Goal: Task Accomplishment & Management: Manage account settings

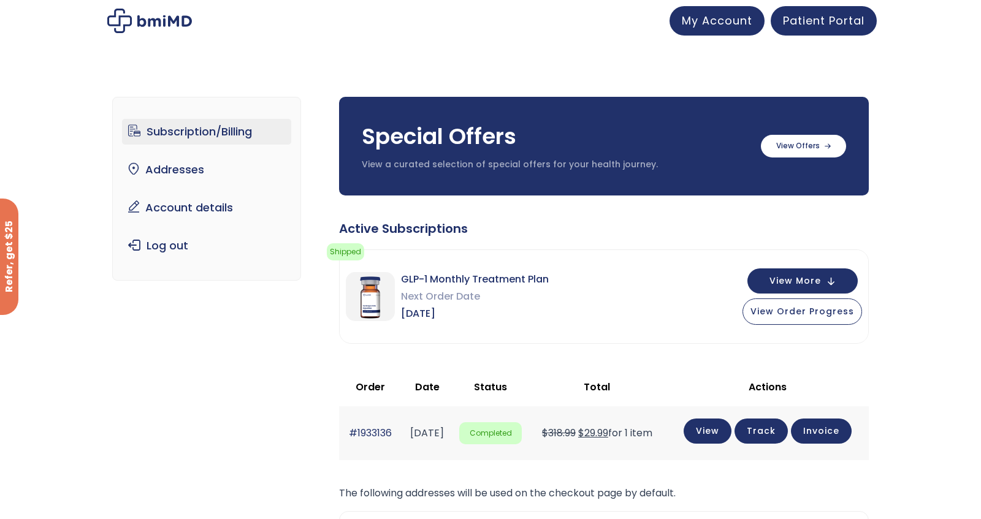
click at [902, 304] on div "Subscription/Billing bmiRewards Addresses Account details Submit a Review Log o…" at bounding box center [490, 395] width 981 height 646
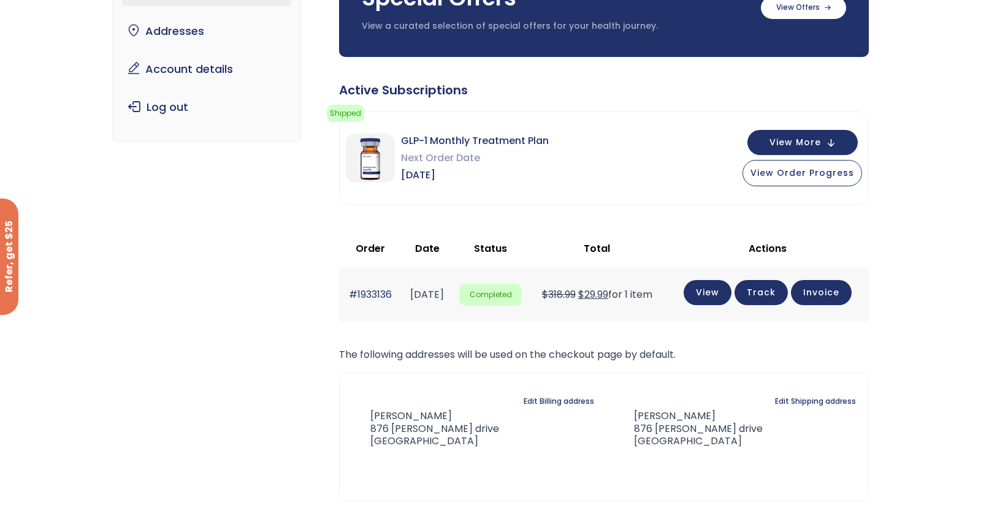
scroll to position [92, 0]
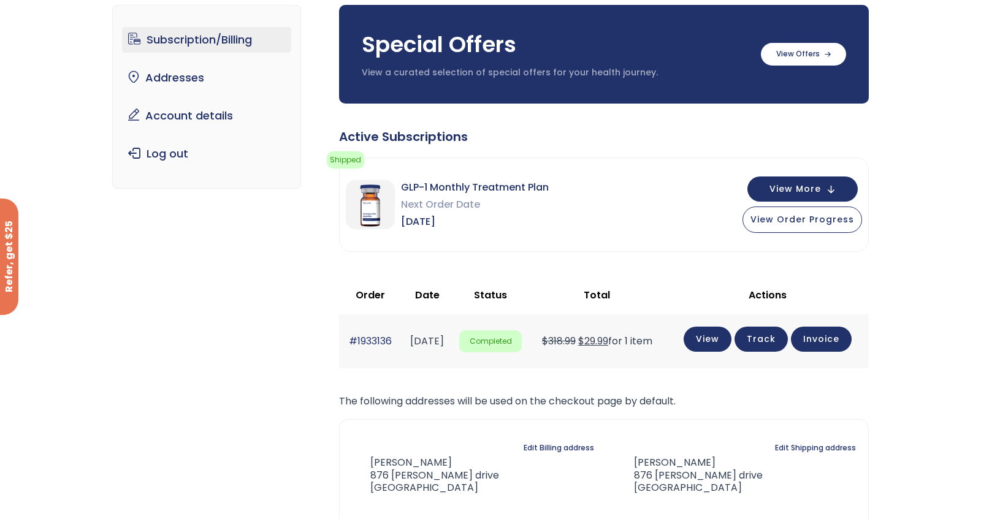
click at [790, 175] on div "GLP-1 Monthly Treatment Plan Next Order Date Oct 30, 2025 View More View Order …" at bounding box center [604, 204] width 528 height 93
click at [790, 184] on span "View More" at bounding box center [795, 188] width 52 height 8
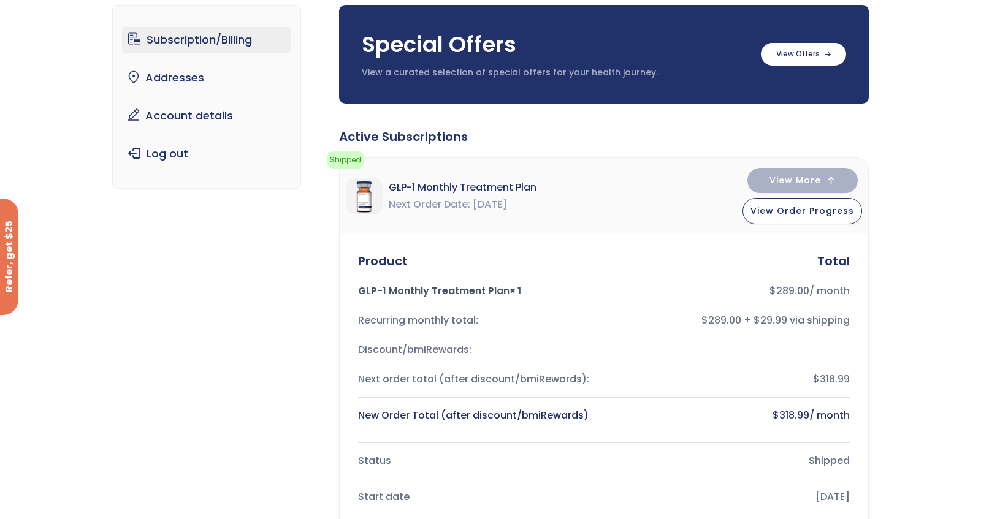
scroll to position [123, 0]
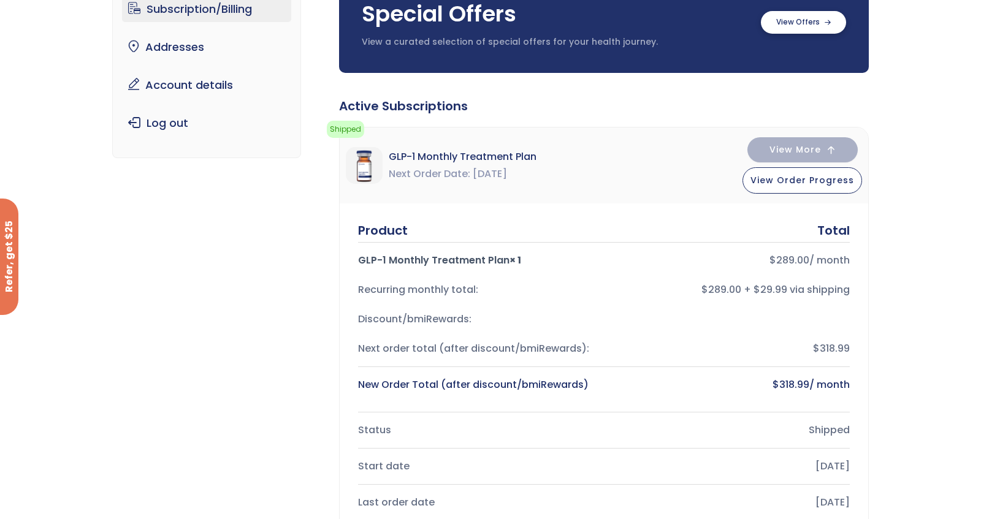
click at [816, 32] on label at bounding box center [803, 22] width 85 height 23
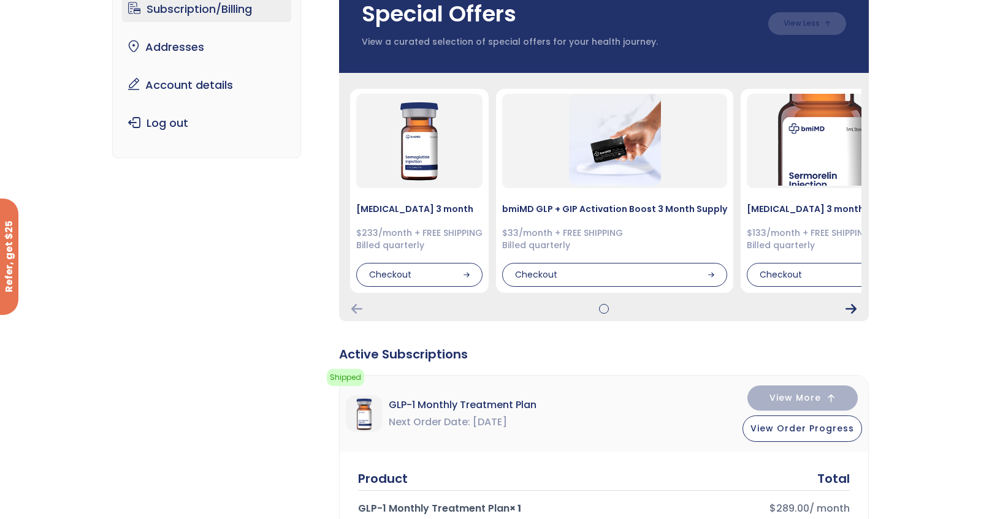
click at [850, 310] on icon "Next Card" at bounding box center [850, 309] width 11 height 10
click at [848, 305] on icon "Next Card" at bounding box center [850, 309] width 11 height 10
click at [349, 316] on div "Semaglutide 3 month $233/month + FREE SHIPPING Billed quarterly Checkout $33/mo…" at bounding box center [604, 197] width 530 height 248
click at [353, 307] on icon "Previous Card" at bounding box center [356, 309] width 11 height 10
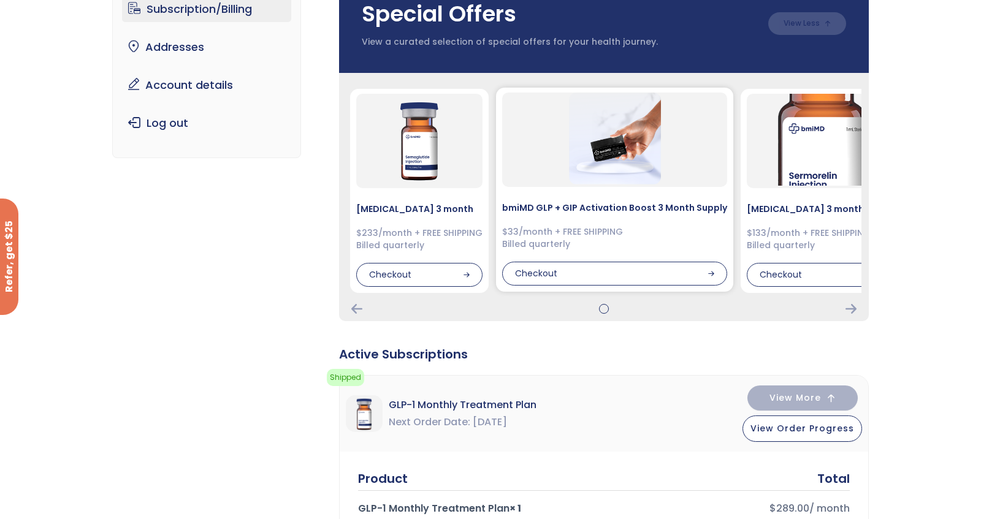
click at [563, 209] on h4 "bmiMD GLP + GIP Activation Boost 3 Month Supply" at bounding box center [614, 208] width 225 height 12
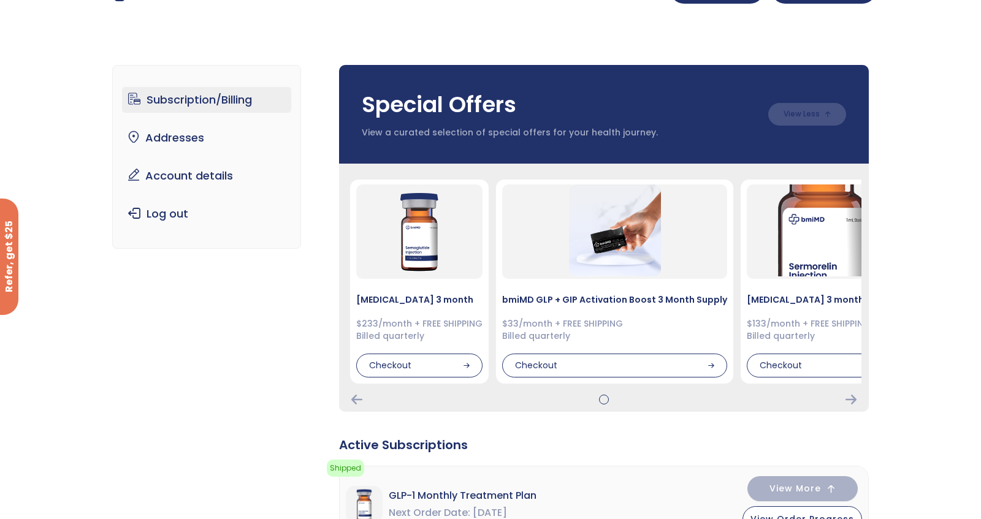
scroll to position [31, 0]
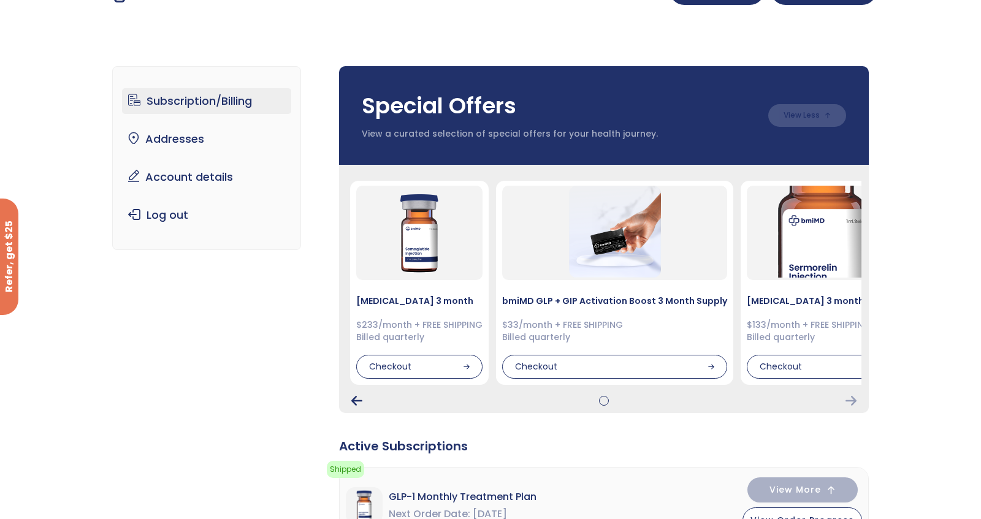
click at [352, 399] on icon "Previous Card" at bounding box center [356, 401] width 11 height 10
click at [440, 365] on div "Checkout" at bounding box center [419, 366] width 126 height 25
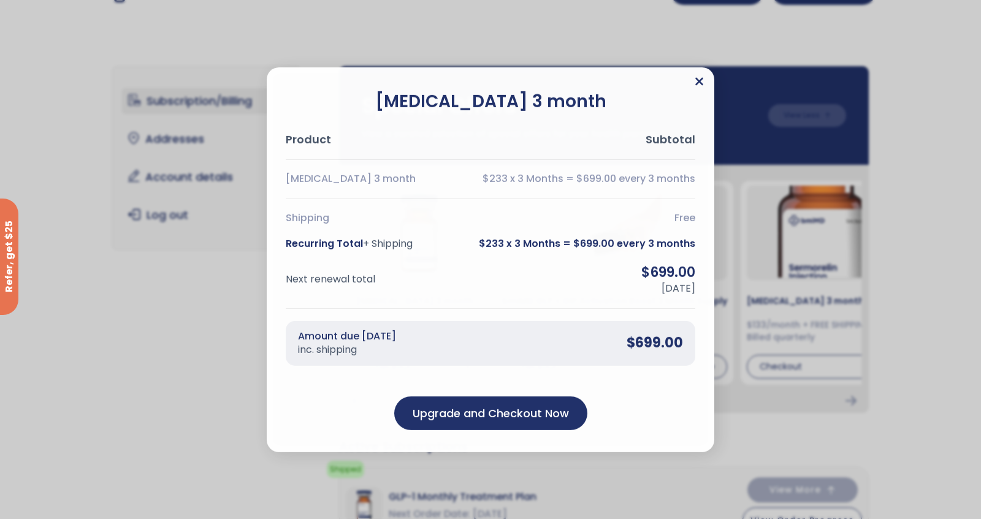
click at [700, 82] on icon "Close" at bounding box center [699, 81] width 8 height 8
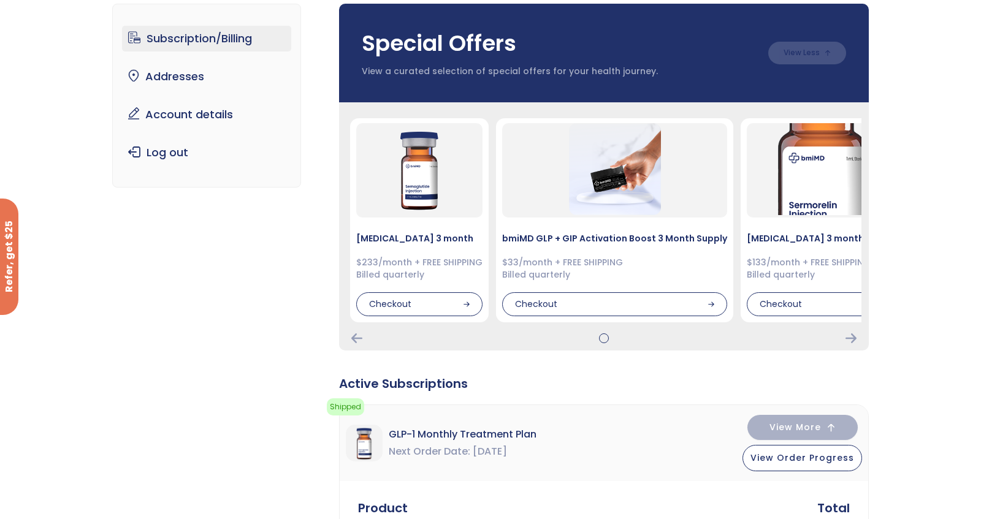
scroll to position [123, 0]
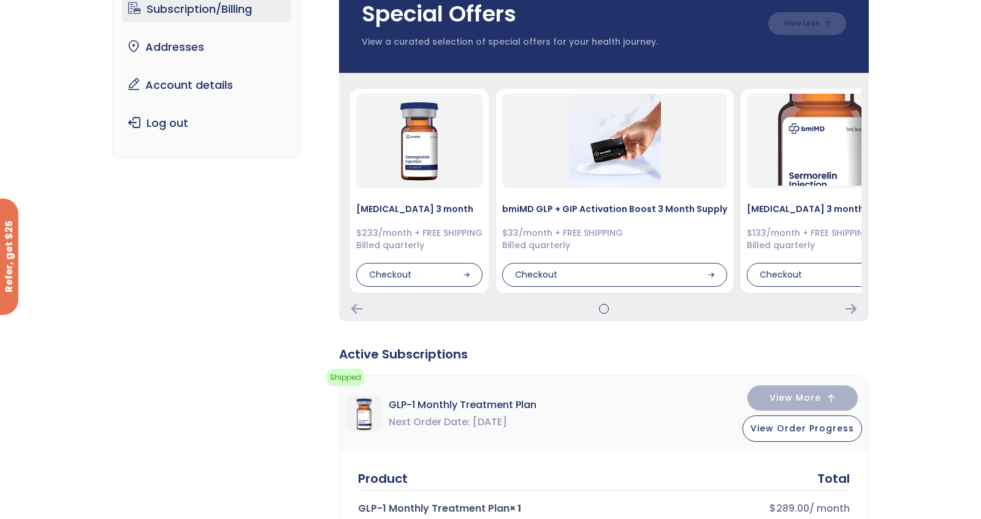
click at [163, 6] on link "Subscription/Billing" at bounding box center [207, 9] width 170 height 26
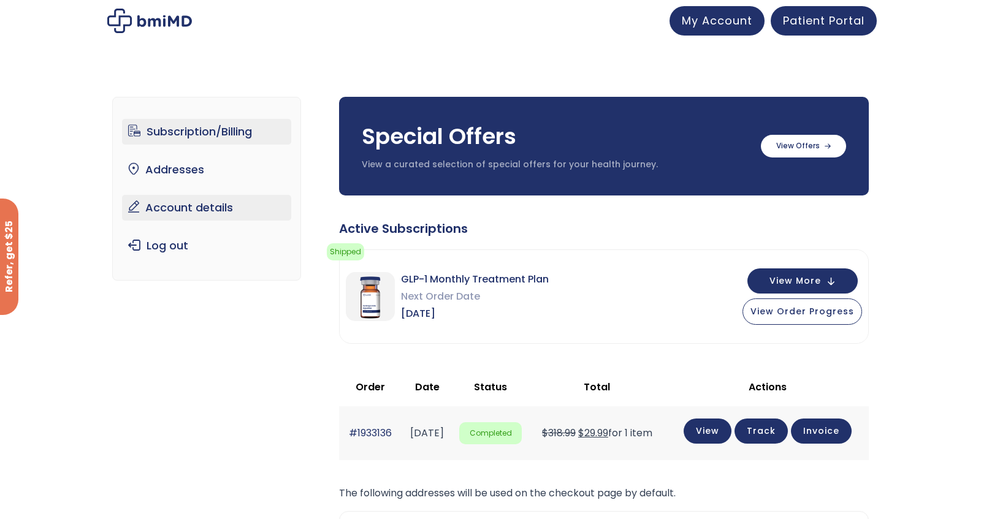
click at [194, 202] on link "Account details" at bounding box center [207, 208] width 170 height 26
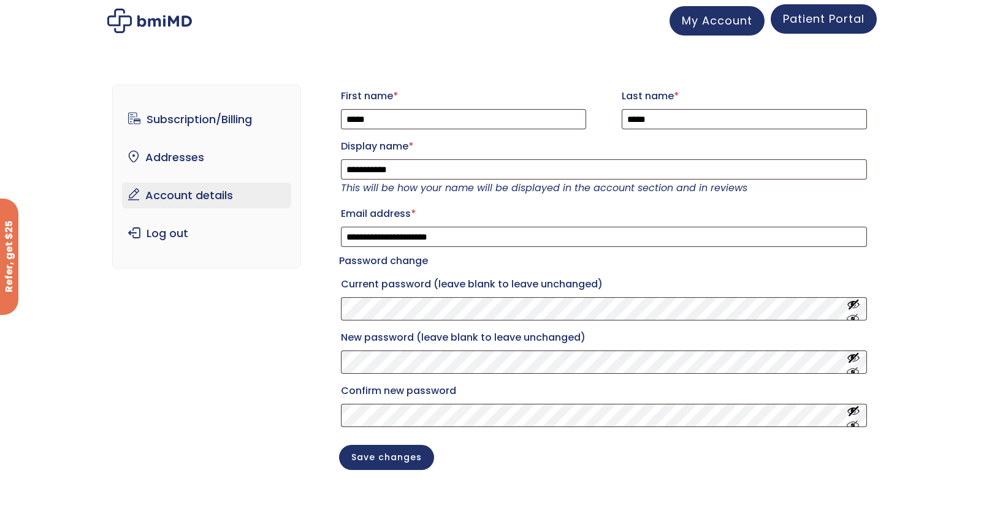
click at [815, 31] on link "Patient Portal" at bounding box center [824, 18] width 106 height 29
click at [803, 21] on span "Patient Portal" at bounding box center [824, 18] width 82 height 15
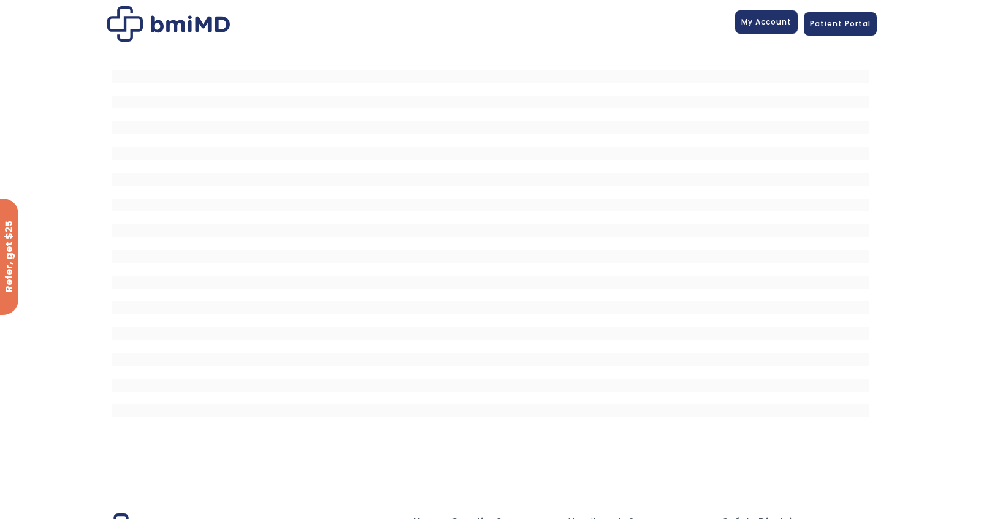
click at [769, 25] on span "My Account" at bounding box center [766, 22] width 50 height 10
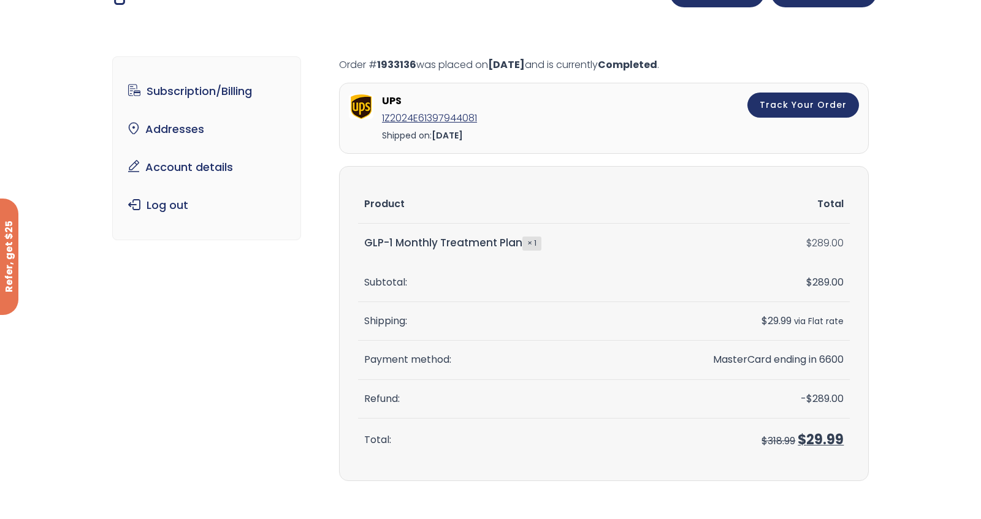
scroll to position [31, 0]
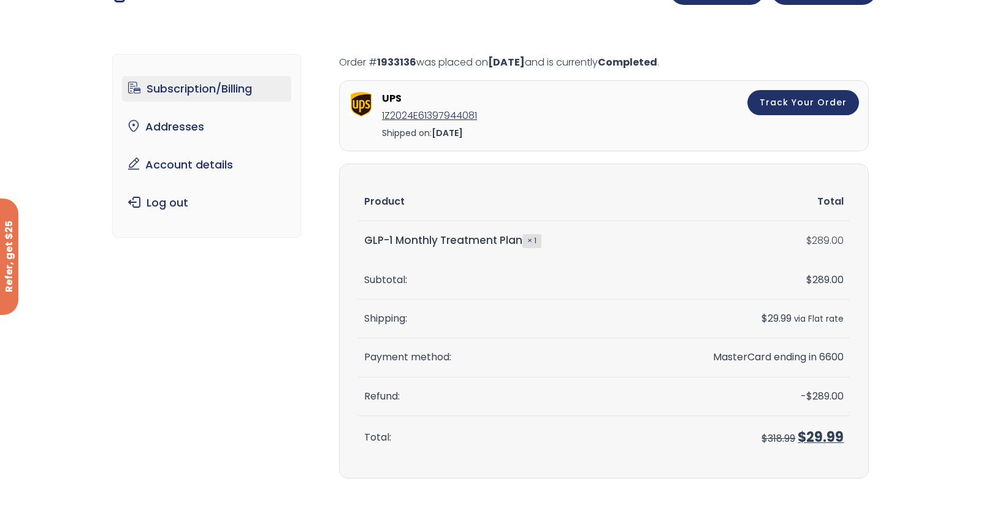
click at [226, 90] on link "Subscription/Billing" at bounding box center [207, 89] width 170 height 26
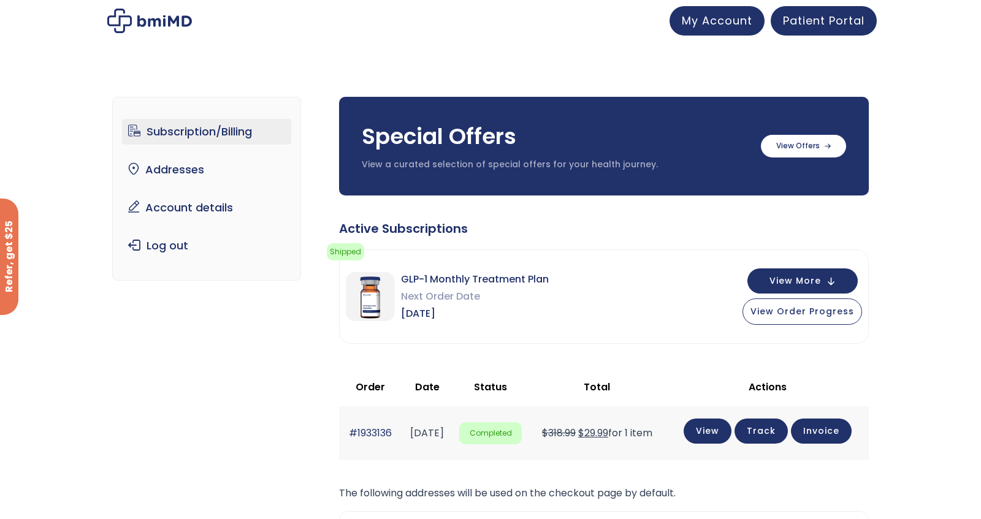
click at [905, 375] on div "Subscription/Billing bmiRewards Addresses Account details Submit a Review Log o…" at bounding box center [490, 395] width 981 height 646
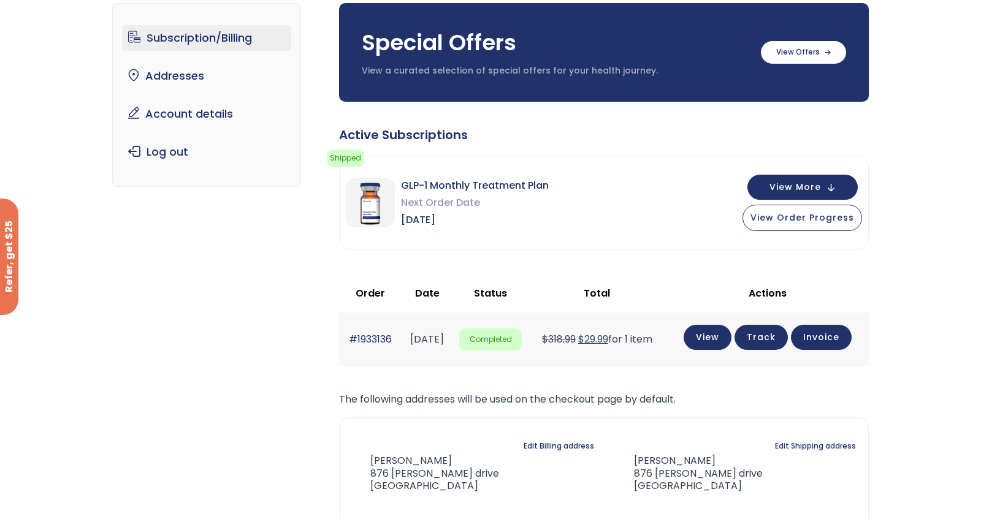
scroll to position [92, 0]
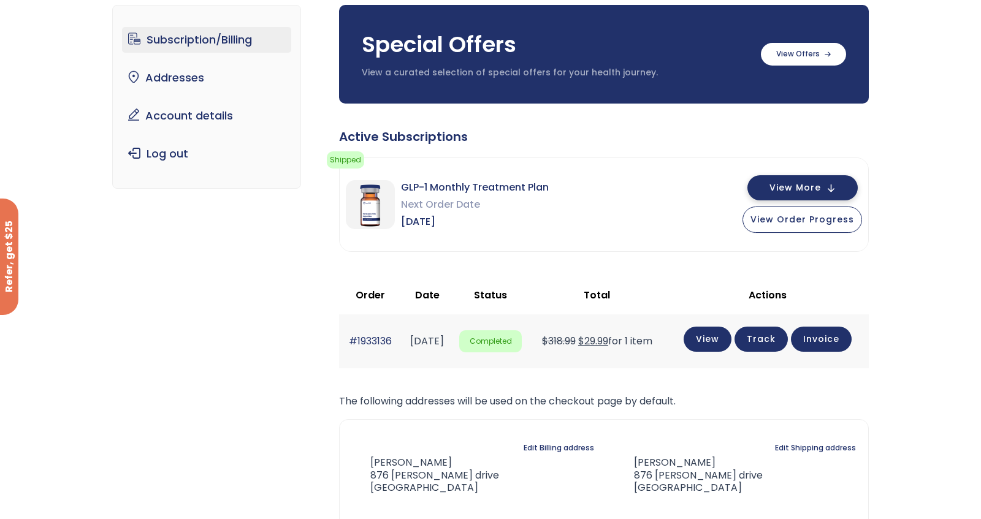
click at [784, 187] on span "View More" at bounding box center [795, 188] width 52 height 8
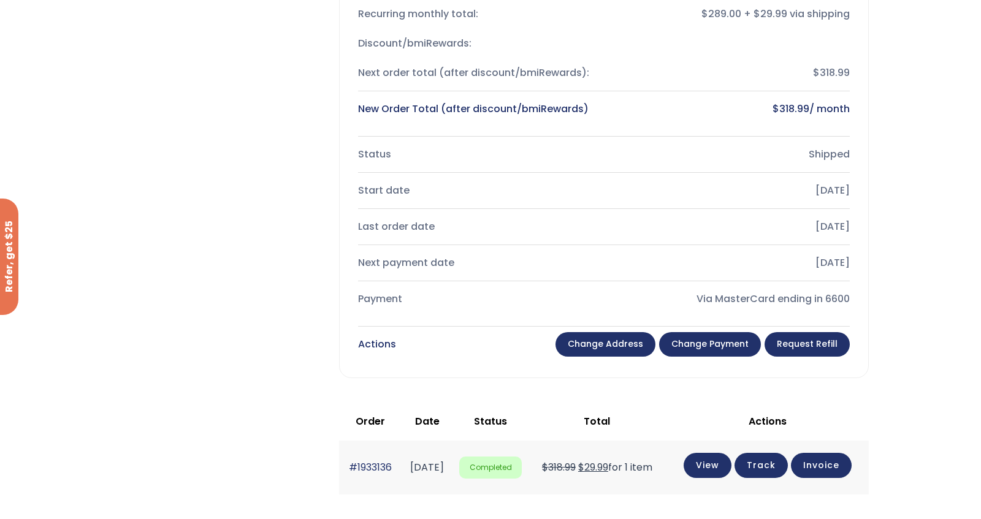
scroll to position [429, 0]
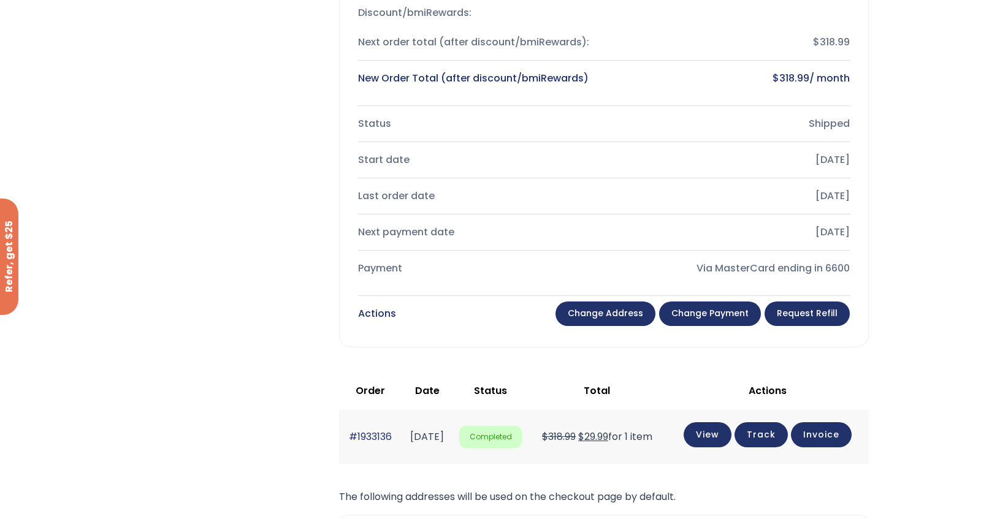
click at [703, 312] on link "Change payment" at bounding box center [710, 314] width 102 height 25
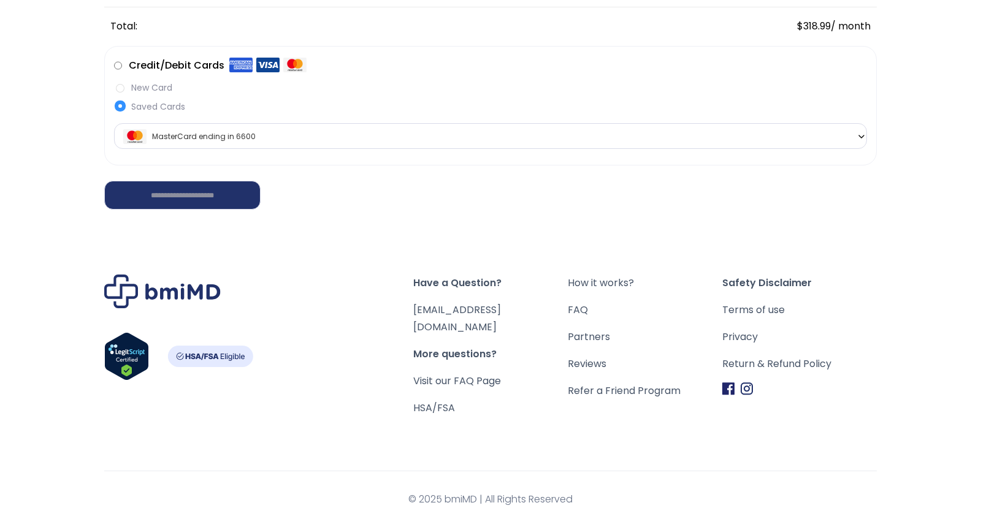
scroll to position [316, 0]
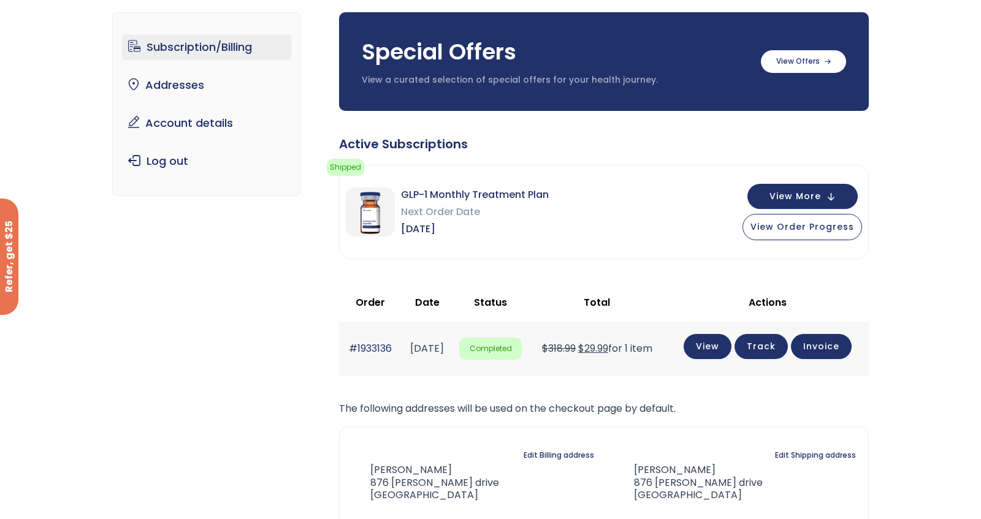
scroll to position [54, 0]
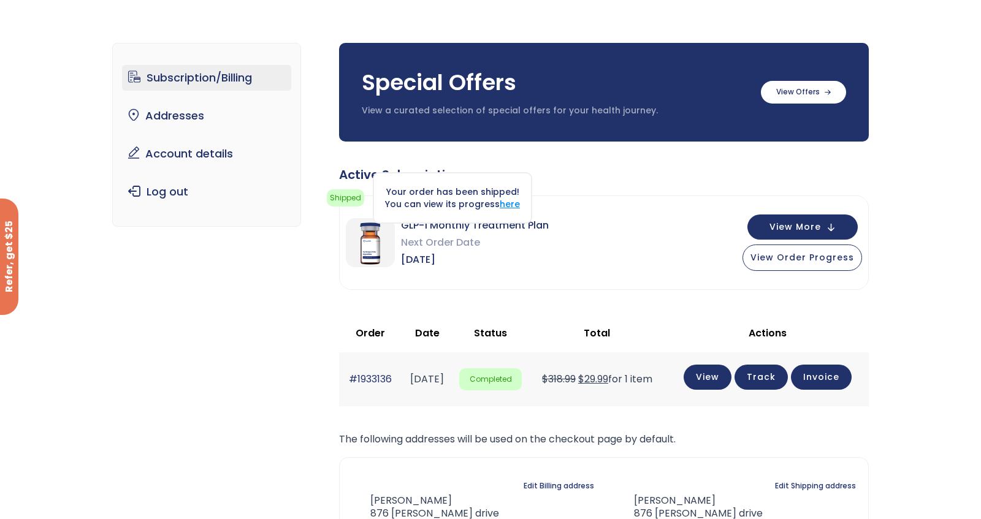
click at [505, 208] on link "here" at bounding box center [510, 204] width 20 height 12
click at [246, 79] on link "Subscription/Billing" at bounding box center [207, 78] width 170 height 26
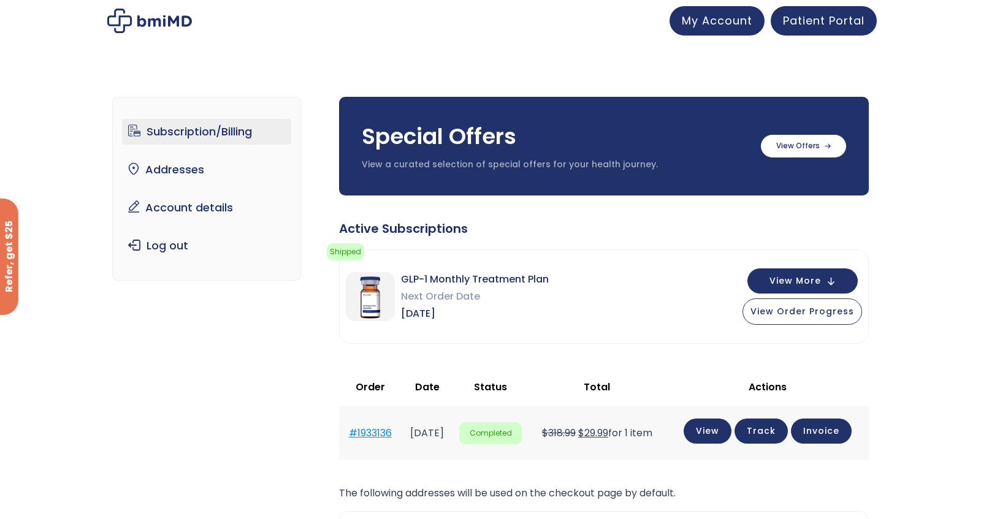
click at [356, 440] on link "#1933136" at bounding box center [370, 433] width 43 height 14
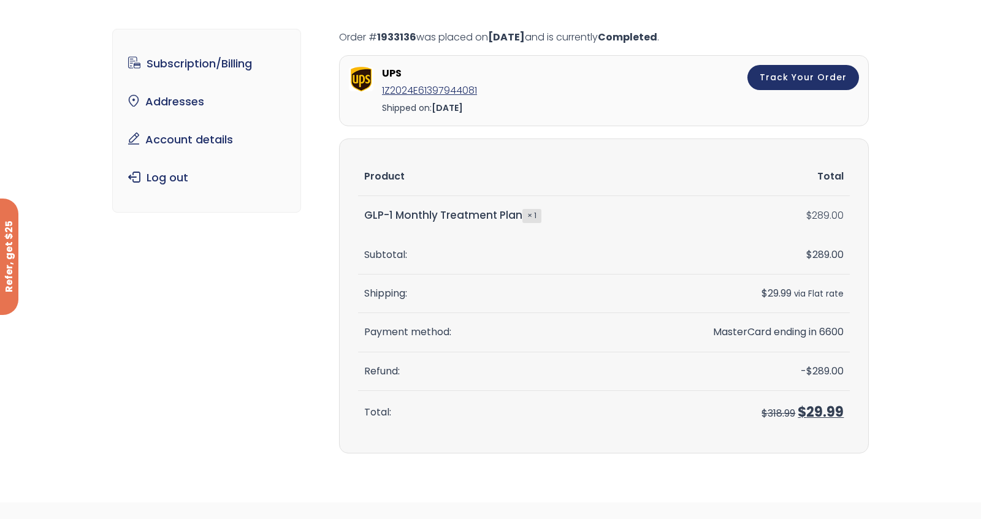
scroll to position [54, 0]
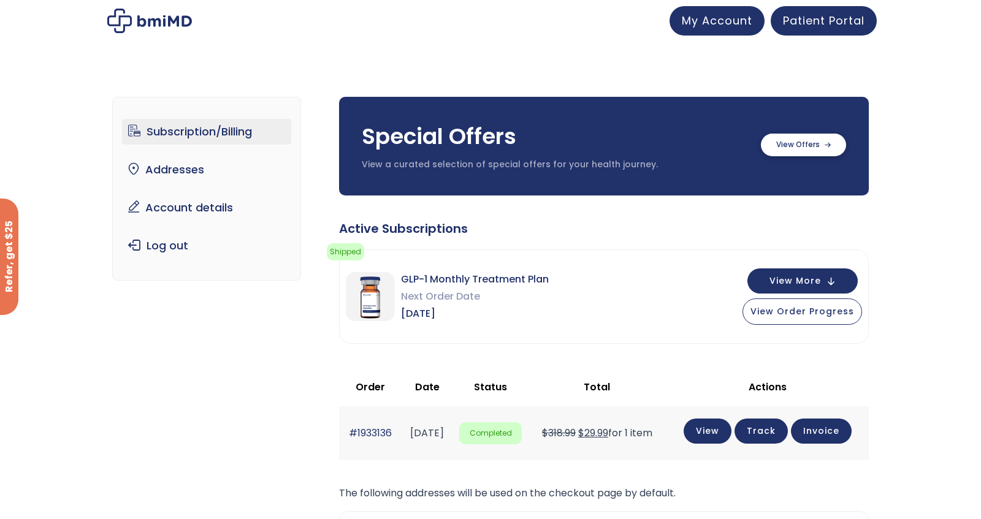
click at [779, 144] on label at bounding box center [803, 145] width 85 height 23
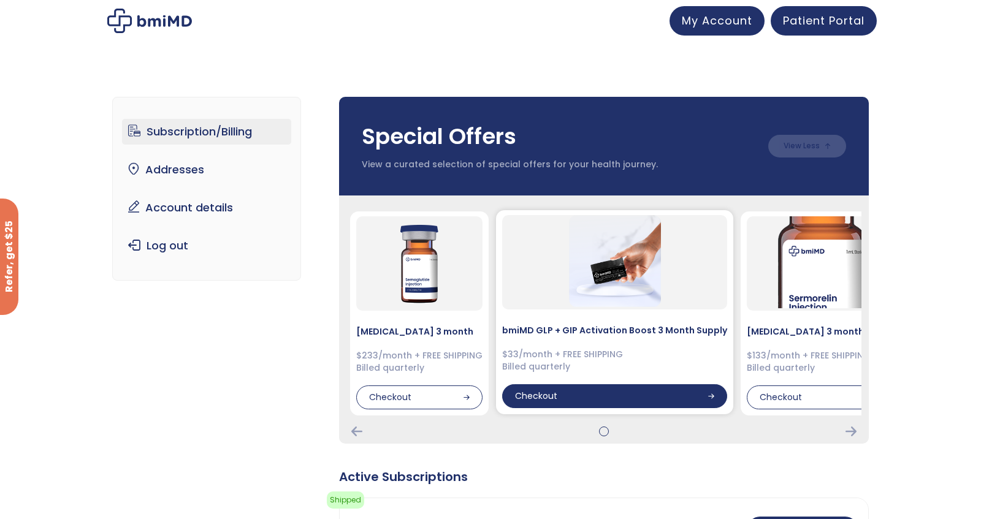
click at [611, 404] on div "Checkout" at bounding box center [614, 396] width 225 height 25
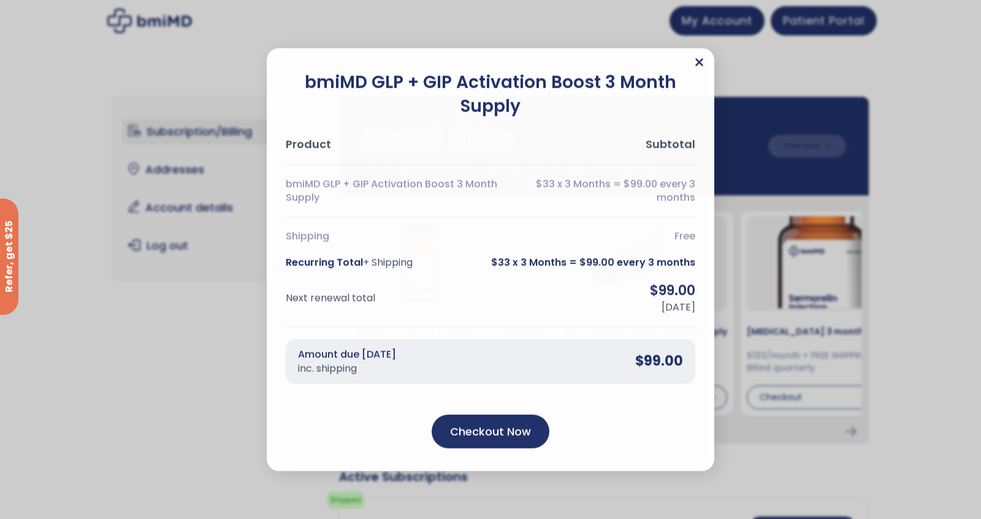
click at [698, 68] on icon "Close" at bounding box center [699, 62] width 9 height 12
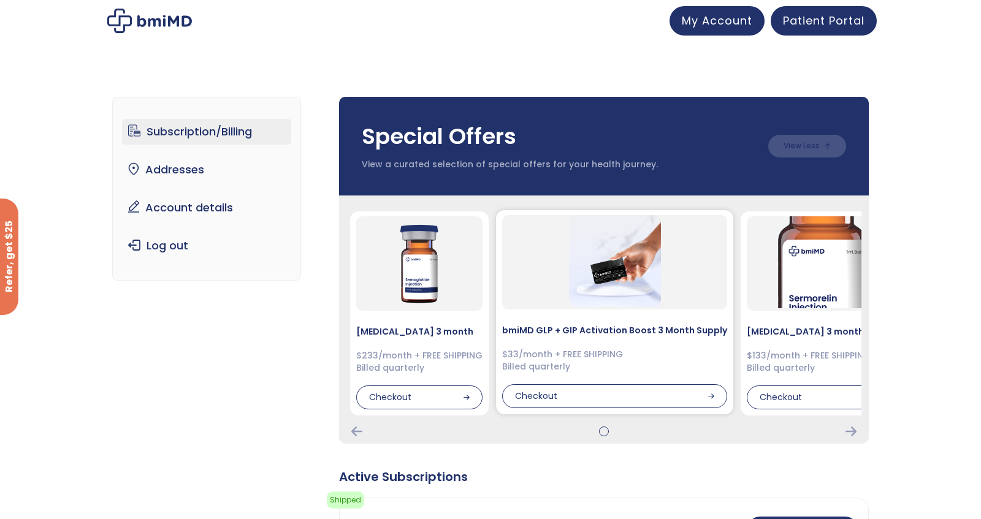
click at [569, 258] on img at bounding box center [615, 261] width 92 height 92
click at [672, 409] on div "bmiMD GLP + GIP Activation Boost 3 Month Supply $33/month + FREE SHIPPING Bille…" at bounding box center [614, 312] width 237 height 204
click at [609, 435] on div at bounding box center [603, 432] width 515 height 10
click at [604, 432] on div at bounding box center [604, 432] width 0 height 0
click at [606, 413] on div "bmiMD GLP + GIP Activation Boost 3 Month Supply $33/month + FREE SHIPPING Bille…" at bounding box center [614, 312] width 237 height 204
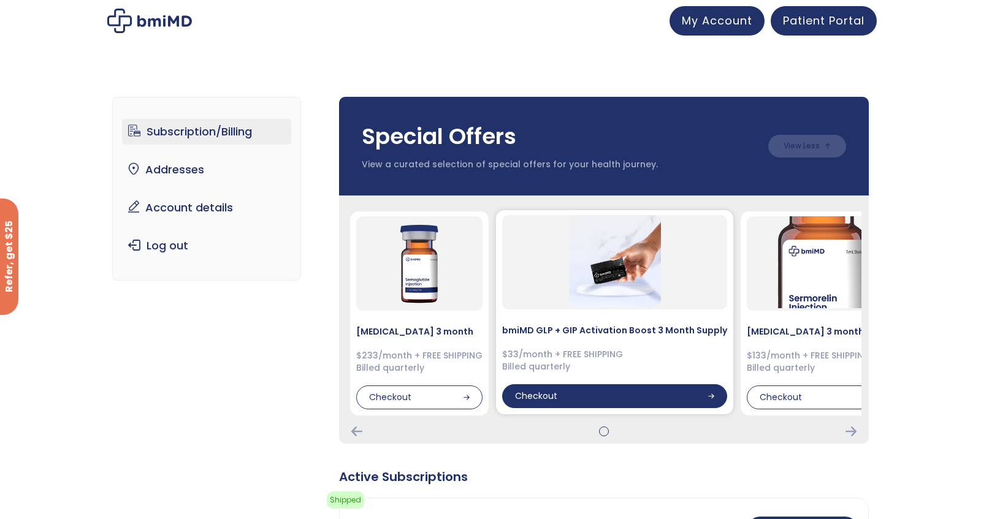
click at [606, 403] on div "Checkout" at bounding box center [614, 396] width 225 height 25
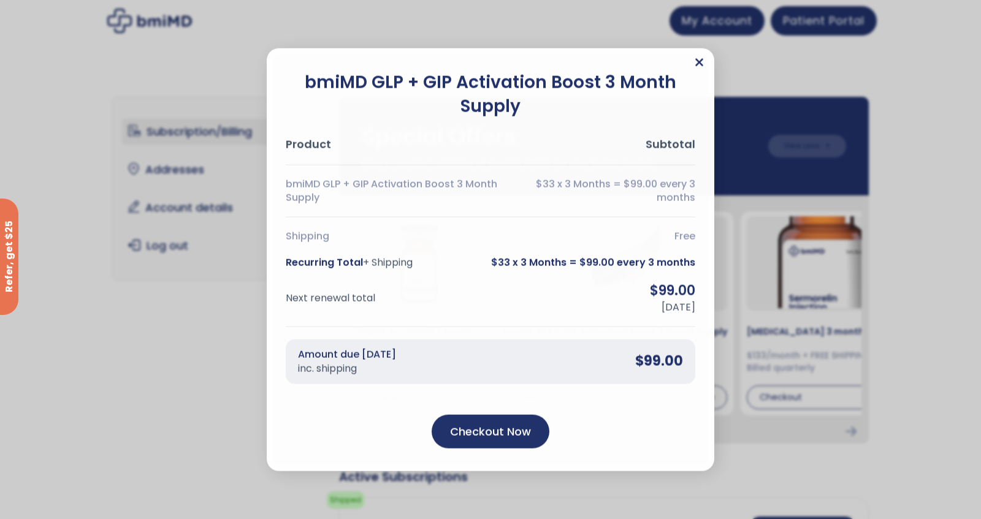
click at [695, 66] on icon "Close" at bounding box center [699, 62] width 9 height 12
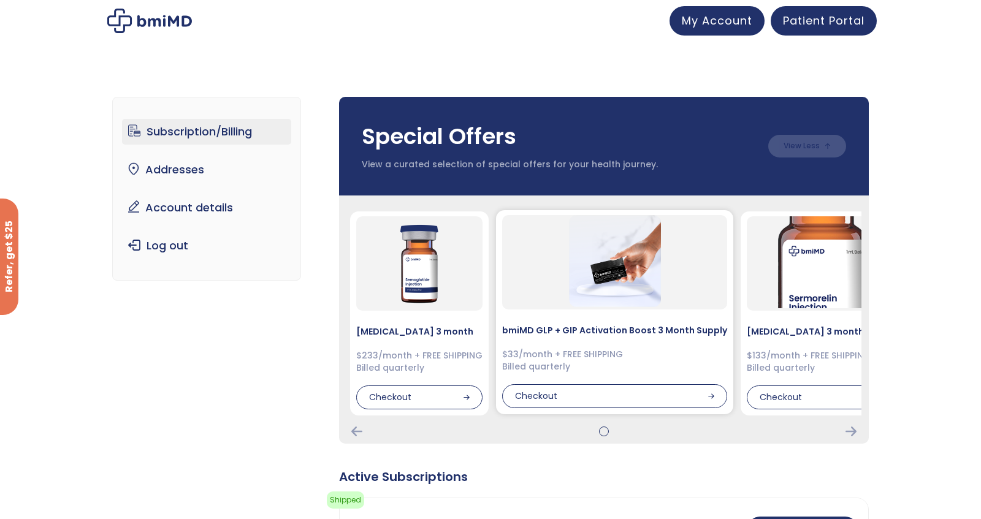
click at [594, 341] on div "bmiMD GLP + GIP Activation Boost 3 Month Supply $33/month + FREE SHIPPING Bille…" at bounding box center [614, 312] width 237 height 204
click at [592, 303] on img at bounding box center [615, 261] width 92 height 92
click at [556, 272] on div at bounding box center [614, 262] width 225 height 94
click at [544, 330] on h4 "bmiMD GLP + GIP Activation Boost 3 Month Supply" at bounding box center [614, 330] width 225 height 12
click at [537, 353] on div "$33/month + FREE SHIPPING Billed quarterly" at bounding box center [614, 361] width 225 height 24
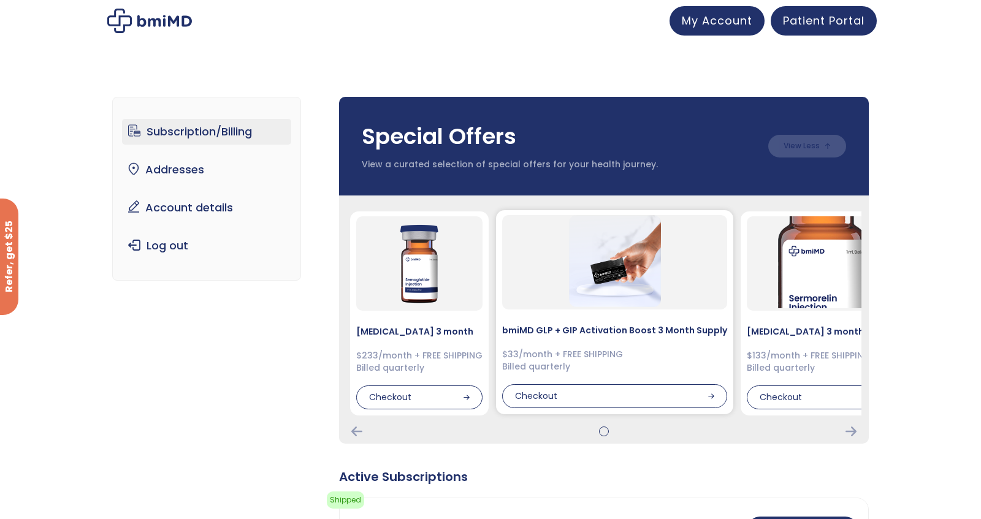
click at [522, 370] on div "$33/month + FREE SHIPPING Billed quarterly" at bounding box center [614, 361] width 225 height 24
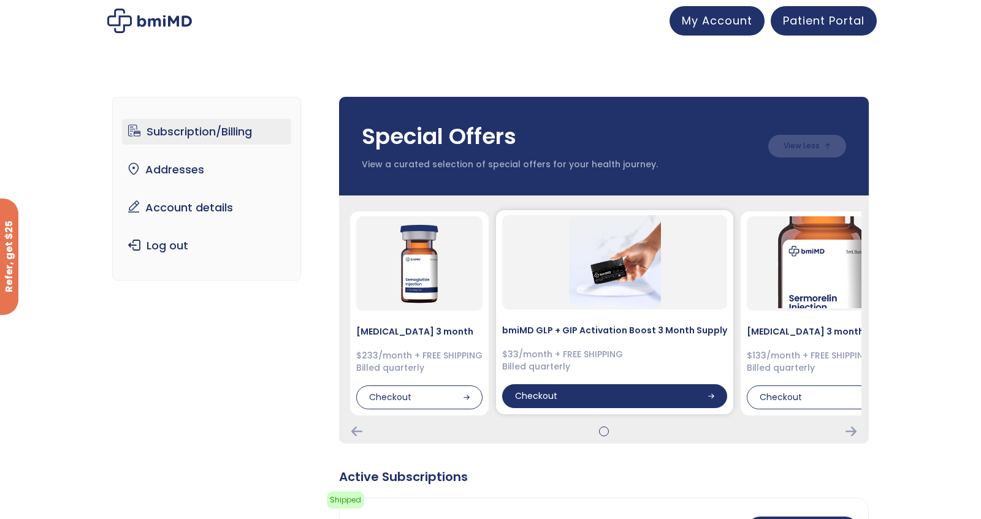
click at [528, 391] on div "Checkout" at bounding box center [614, 396] width 225 height 25
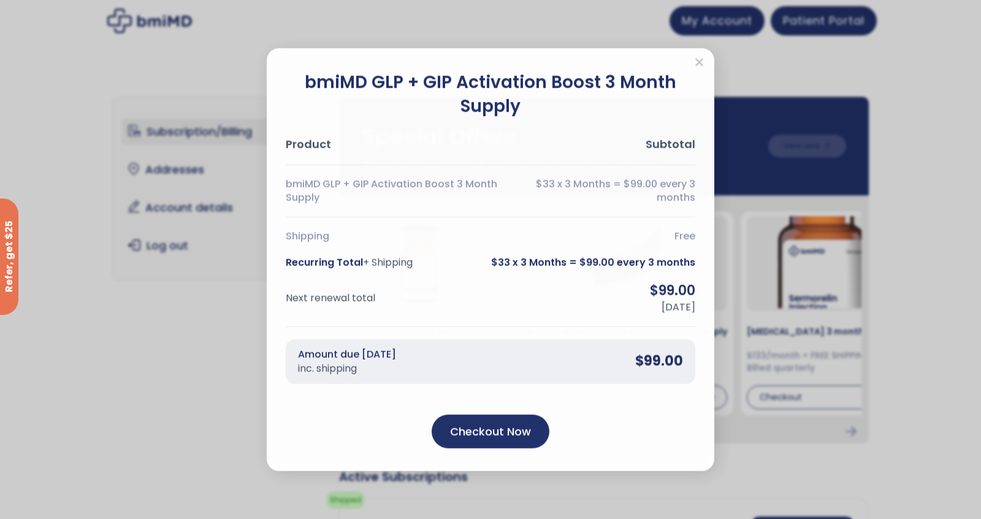
click at [331, 178] on span "bmiMD GLP + GIP Activation Boost 3 Month Supply" at bounding box center [395, 191] width 219 height 28
click at [636, 143] on div "Product Subtotal" at bounding box center [491, 144] width 410 height 15
drag, startPoint x: 658, startPoint y: 142, endPoint x: 431, endPoint y: 148, distance: 227.5
click at [653, 142] on span "Subtotal" at bounding box center [671, 144] width 50 height 15
click at [423, 147] on div "Product Subtotal" at bounding box center [491, 144] width 410 height 15
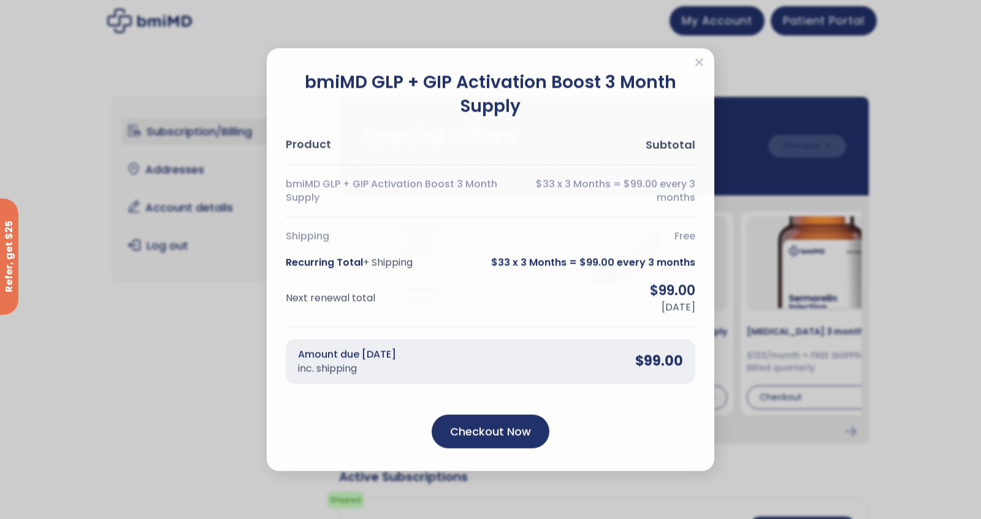
click at [425, 112] on h2 "bmiMD GLP + GIP Activation Boost 3 Month Supply" at bounding box center [491, 95] width 410 height 48
click at [696, 55] on div "bmiMD GLP + GIP Activation Boost 3 Month Supply Product Subtotal bmiMD GLP + GI…" at bounding box center [491, 259] width 448 height 422
click at [699, 71] on div "Close" at bounding box center [699, 64] width 9 height 16
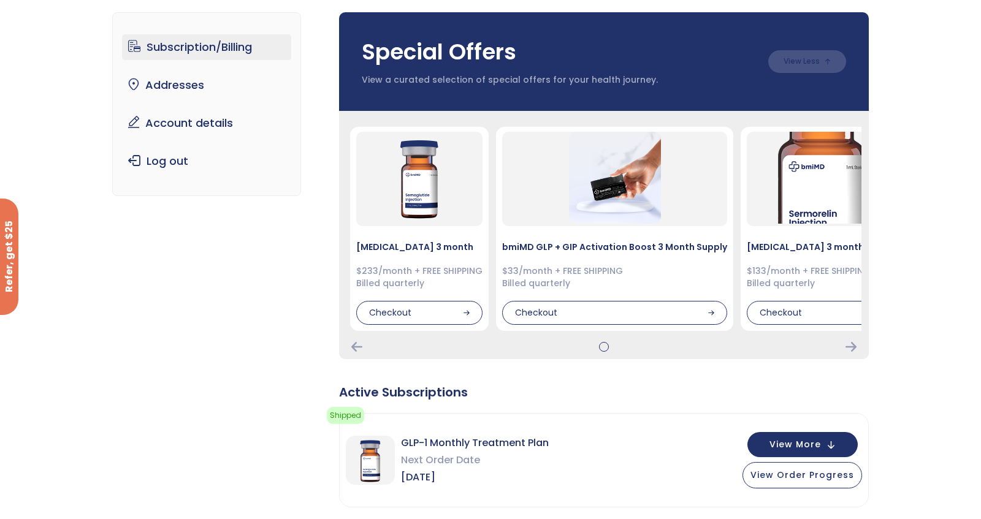
scroll to position [92, 0]
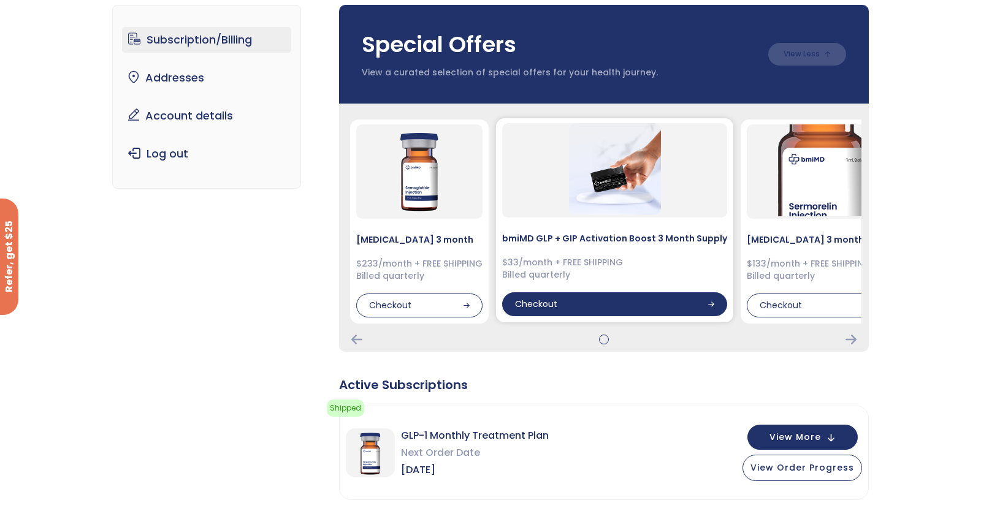
click at [611, 313] on div "Checkout" at bounding box center [614, 304] width 225 height 25
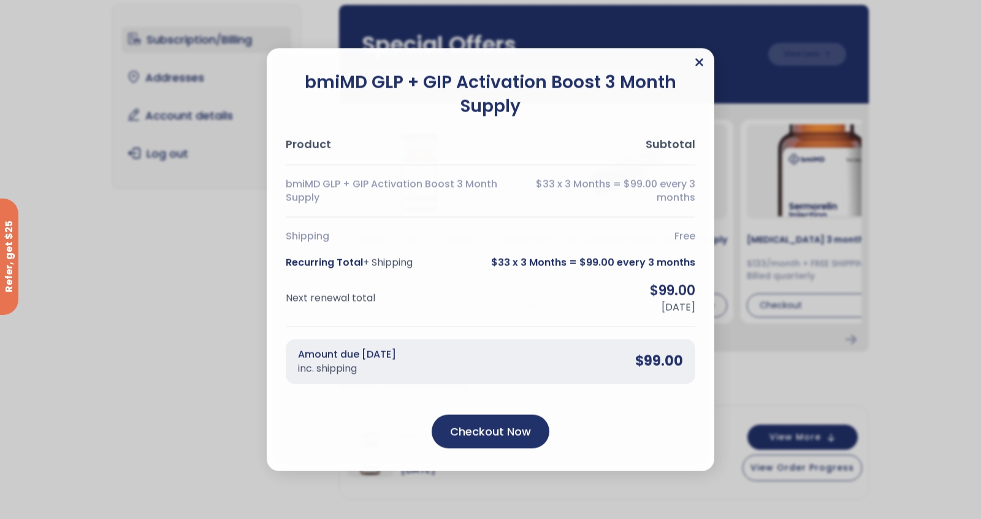
click at [702, 62] on icon "Close" at bounding box center [699, 62] width 9 height 12
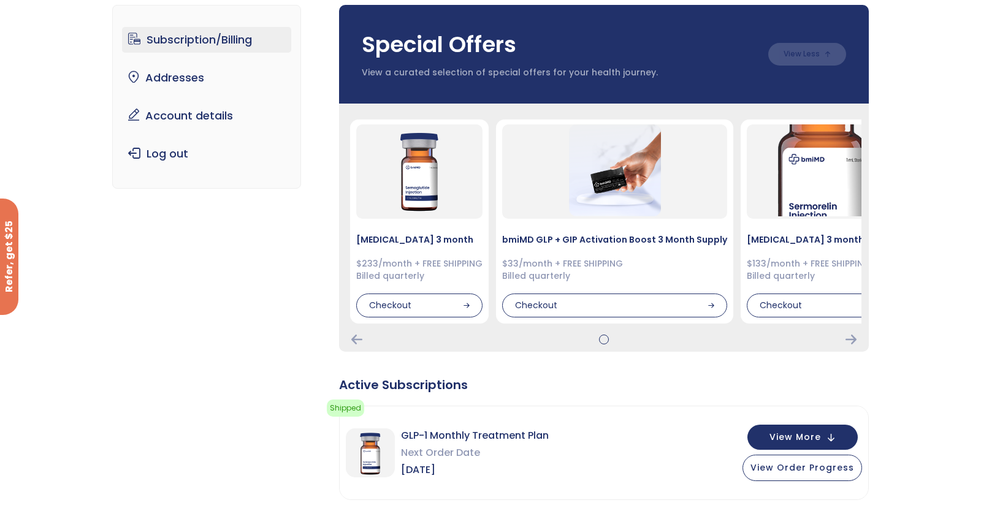
click at [891, 294] on div "Subscription/Billing bmiRewards Addresses Account details Submit a Review Log o…" at bounding box center [490, 427] width 981 height 895
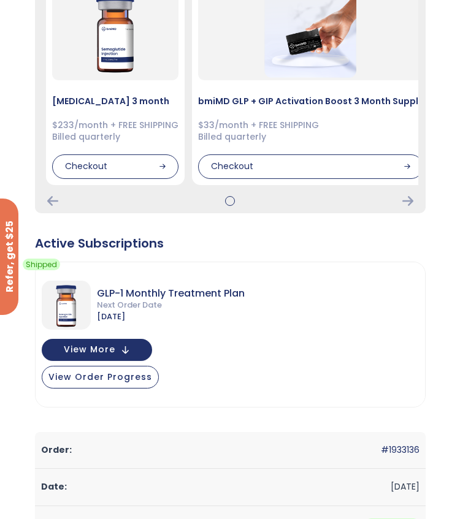
scroll to position [215, 0]
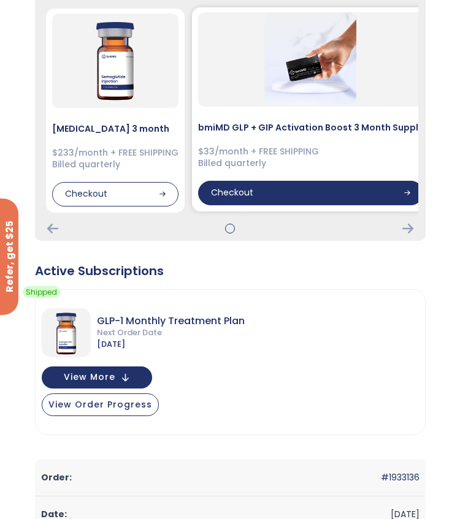
click at [250, 190] on div "Checkout" at bounding box center [310, 193] width 225 height 25
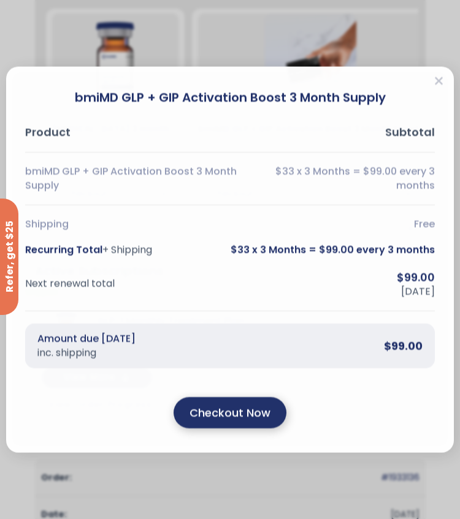
click at [245, 405] on output "Checkout Now" at bounding box center [229, 412] width 81 height 17
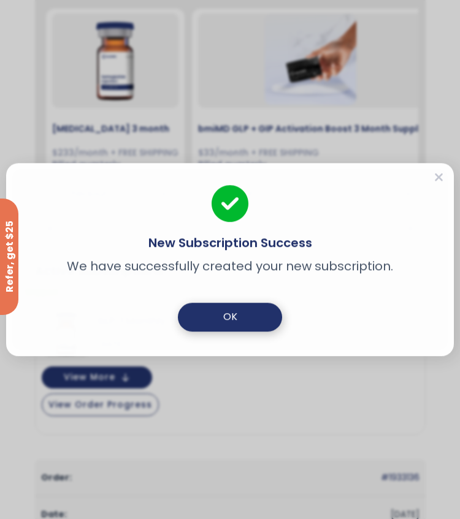
click at [237, 323] on link "OK" at bounding box center [230, 317] width 104 height 28
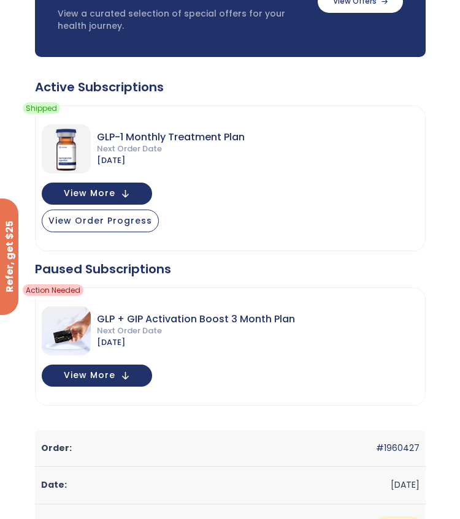
scroll to position [153, 0]
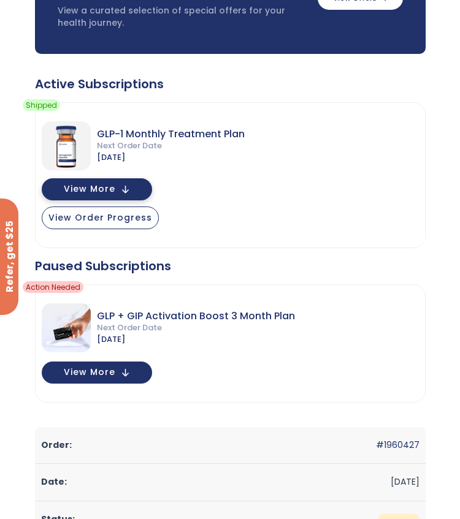
click at [137, 191] on button "View More" at bounding box center [97, 189] width 110 height 22
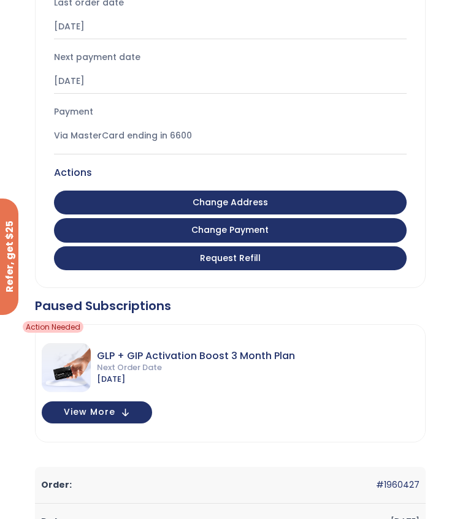
scroll to position [766, 0]
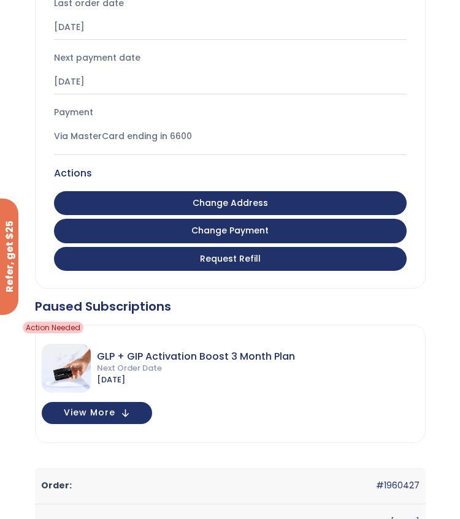
click at [265, 258] on link "Request Refill" at bounding box center [230, 259] width 353 height 25
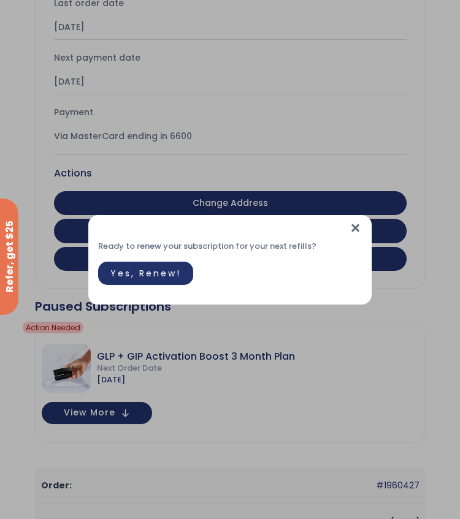
click at [357, 226] on span "×" at bounding box center [355, 228] width 13 height 26
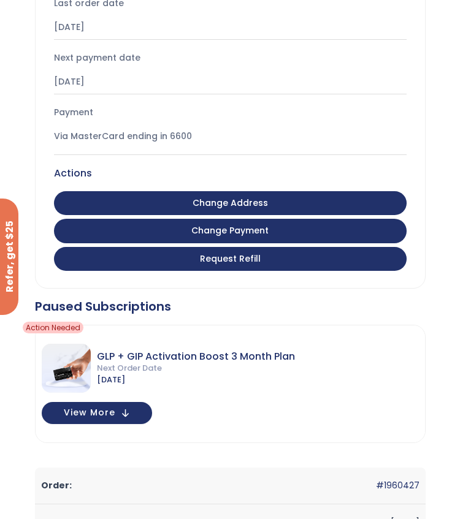
click at [326, 113] on div "Payment" at bounding box center [230, 113] width 353 height 12
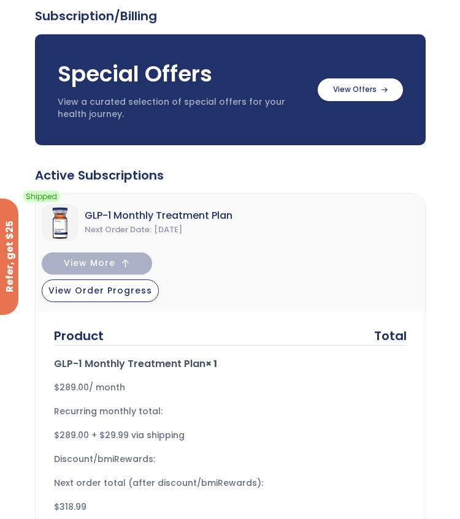
scroll to position [61, 0]
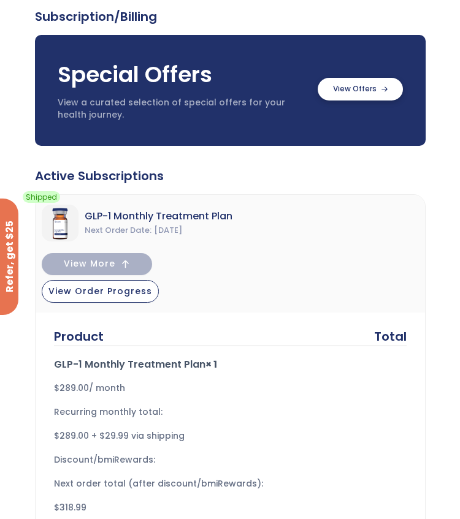
click at [382, 82] on label at bounding box center [360, 89] width 85 height 23
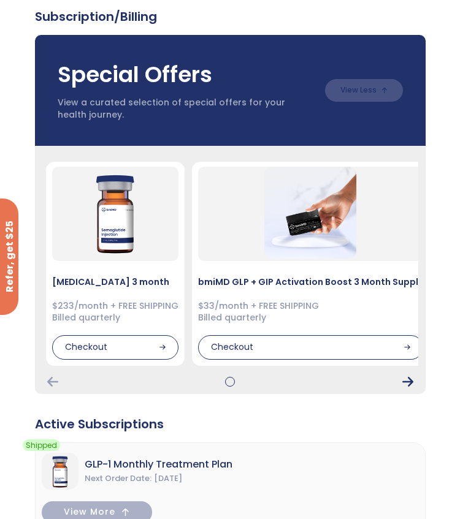
click at [408, 377] on icon "Next Card" at bounding box center [407, 382] width 11 height 10
click at [404, 348] on icon at bounding box center [407, 348] width 6 height 6
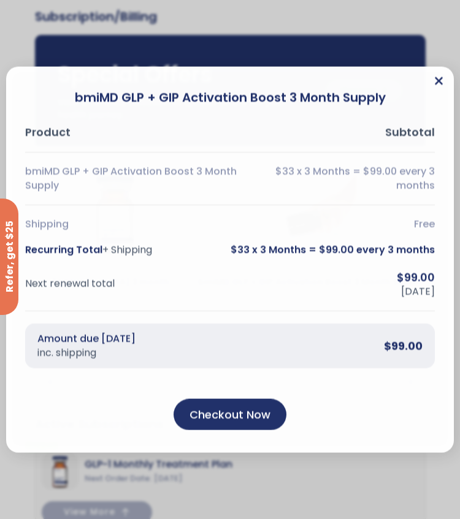
click at [435, 82] on icon "Close" at bounding box center [438, 81] width 9 height 12
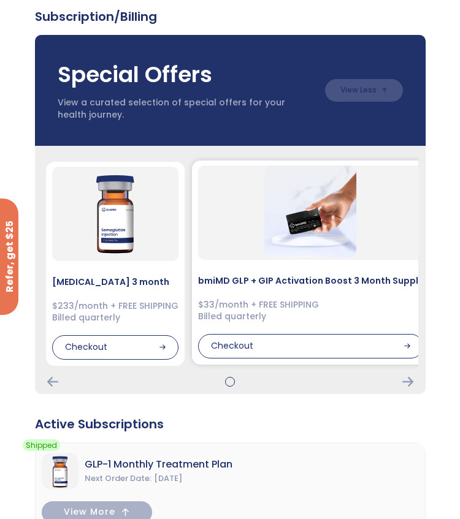
scroll to position [92, 0]
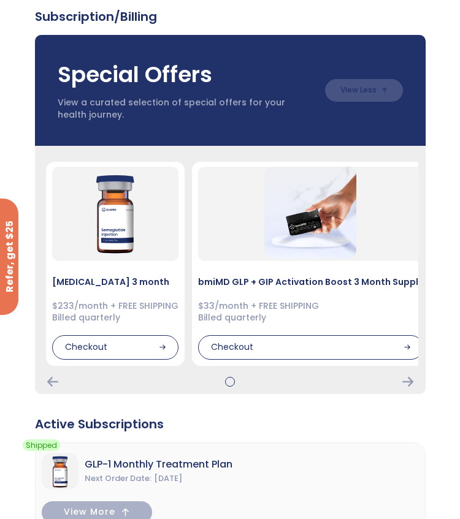
click at [320, 446] on div "GLP-1 Monthly Treatment Plan Next Order Date Oct 30, 2025 View More View Order …" at bounding box center [230, 502] width 389 height 118
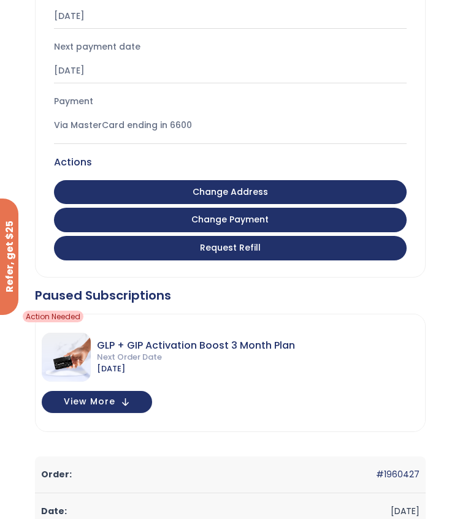
scroll to position [1042, 0]
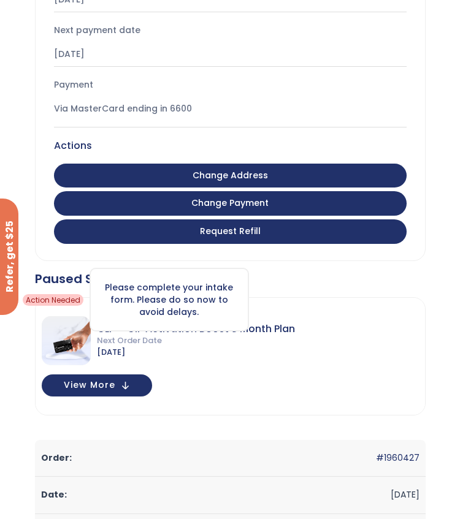
click at [65, 299] on span "Action Needed" at bounding box center [53, 300] width 61 height 12
click at [145, 300] on div "Please complete your intake form. Please do so now to avoid delays." at bounding box center [169, 300] width 159 height 64
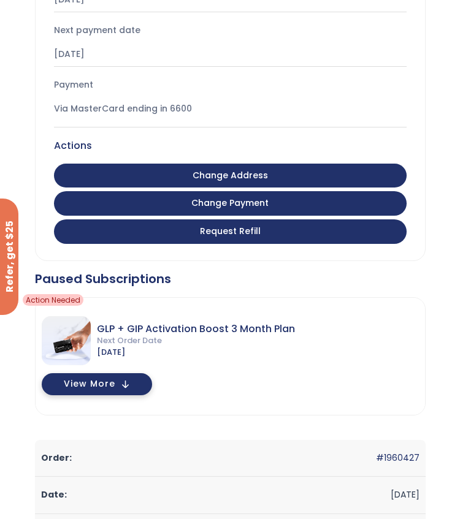
click at [111, 387] on span "View More" at bounding box center [90, 384] width 52 height 7
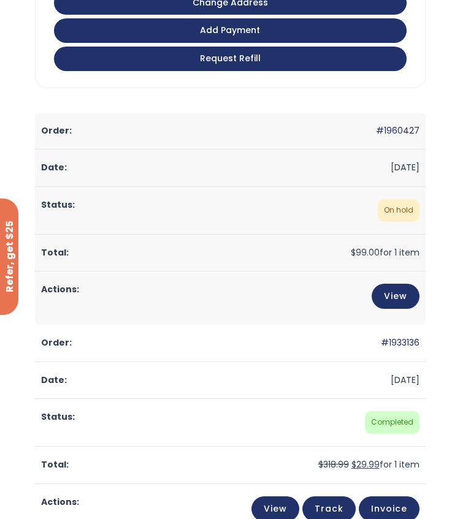
scroll to position [1993, 0]
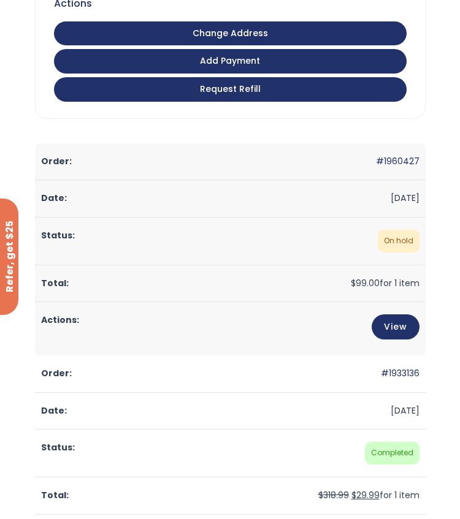
click at [266, 89] on link "Request Refill" at bounding box center [230, 89] width 353 height 25
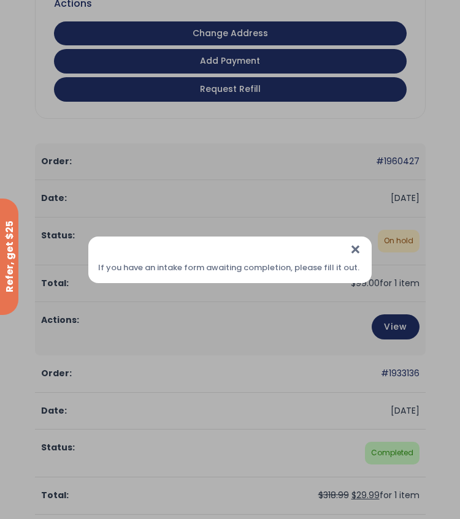
click at [351, 250] on span "×" at bounding box center [355, 250] width 13 height 26
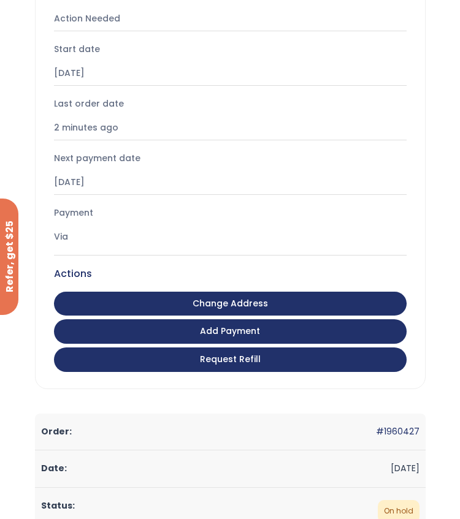
scroll to position [1717, 0]
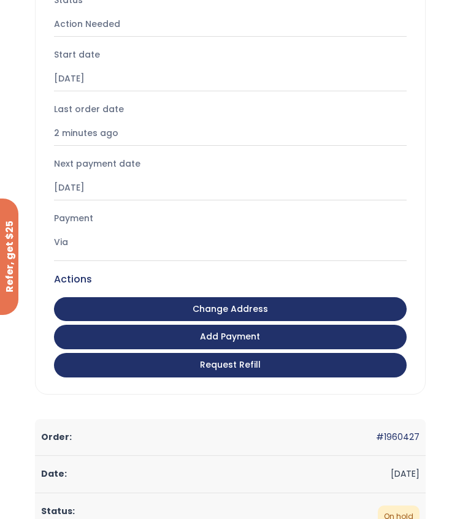
click at [220, 161] on div "Next payment date" at bounding box center [230, 164] width 353 height 12
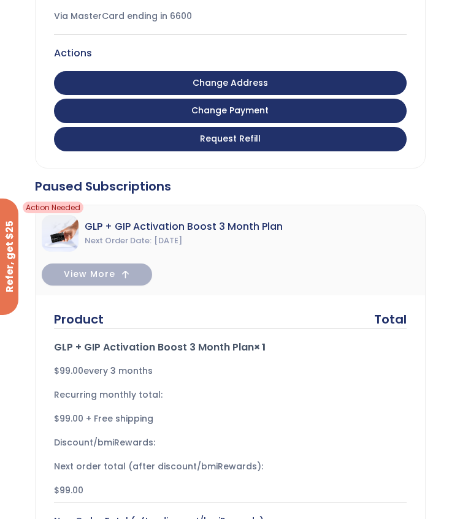
scroll to position [1134, 0]
